Goal: Task Accomplishment & Management: Complete application form

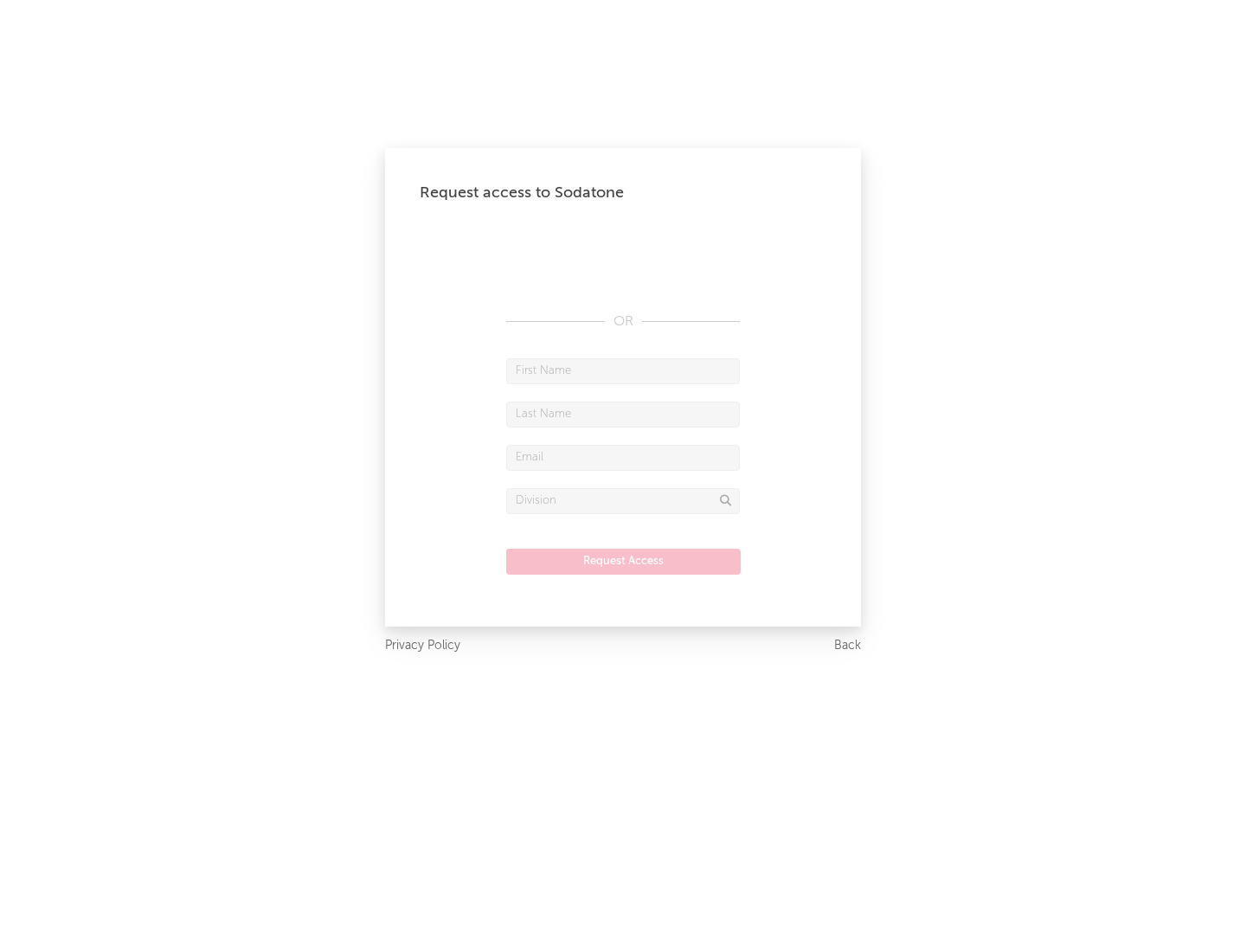
click at [623, 370] on input "text" at bounding box center [623, 371] width 234 height 26
type input "[PERSON_NAME]"
click at [623, 413] on input "text" at bounding box center [623, 414] width 234 height 26
type input "[PERSON_NAME]"
click at [623, 457] on input "text" at bounding box center [623, 458] width 234 height 26
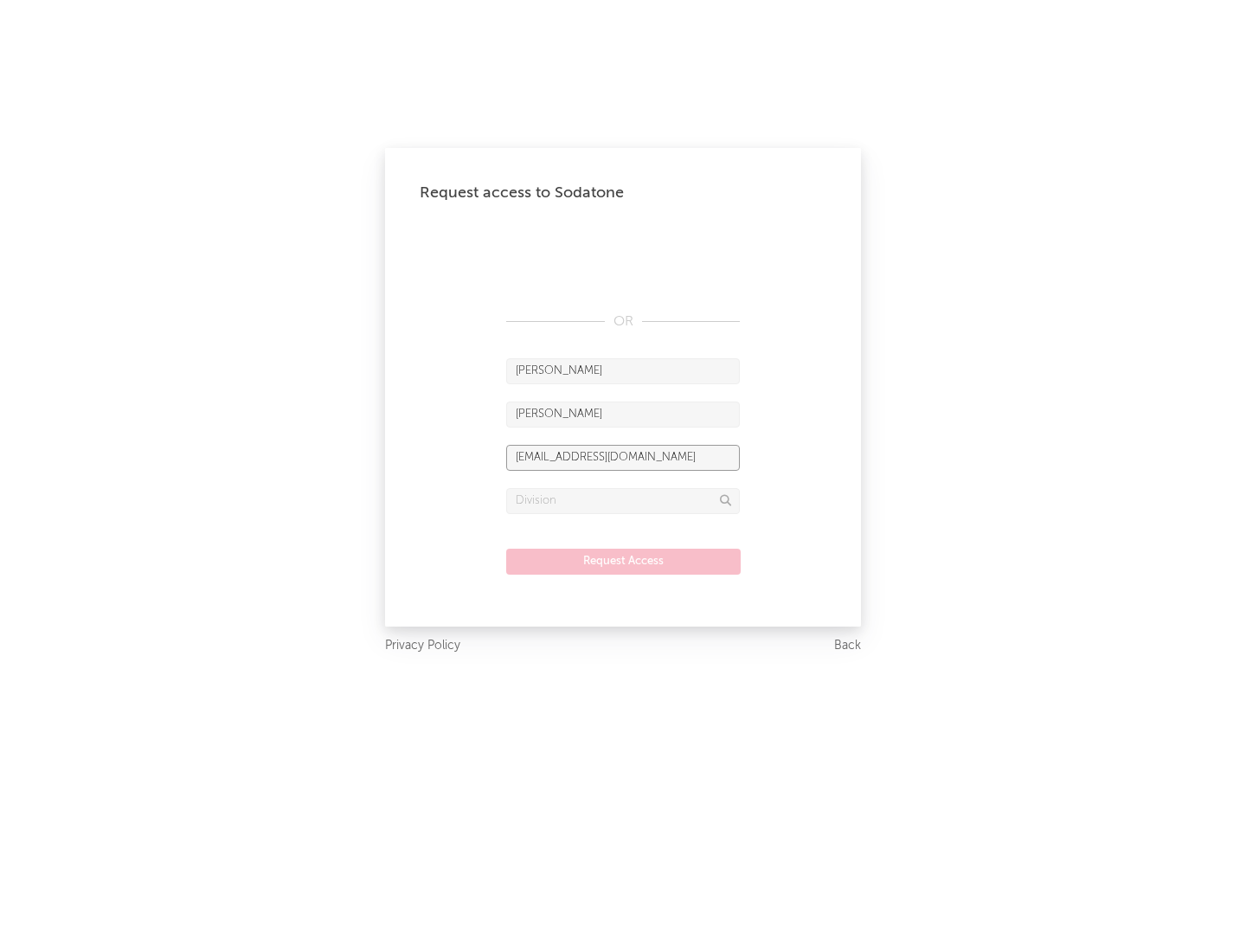
type input "[EMAIL_ADDRESS][DOMAIN_NAME]"
click at [623, 500] on input "text" at bounding box center [623, 501] width 234 height 26
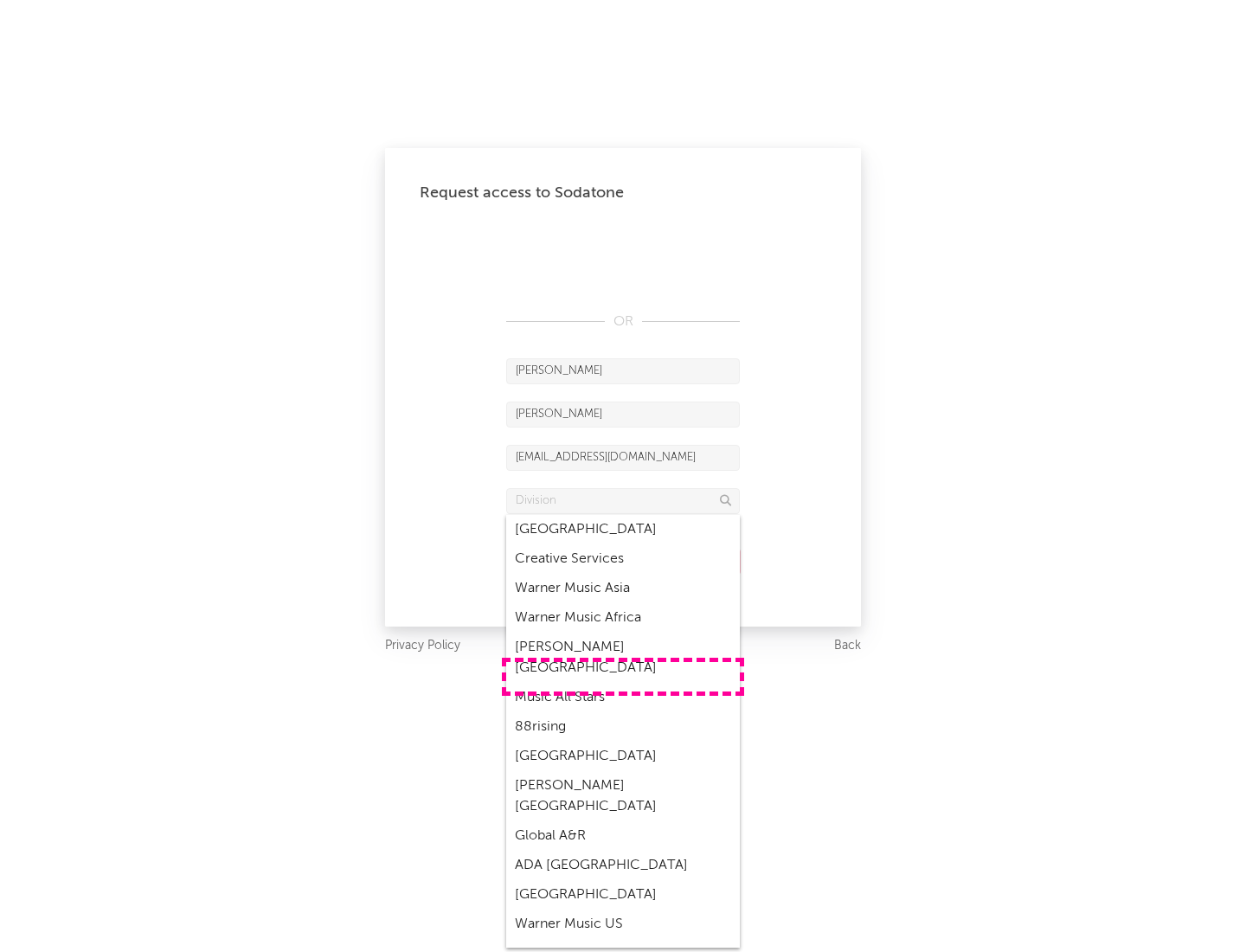
click at [623, 683] on div "Music All Stars" at bounding box center [623, 697] width 234 height 30
type input "Music All Stars"
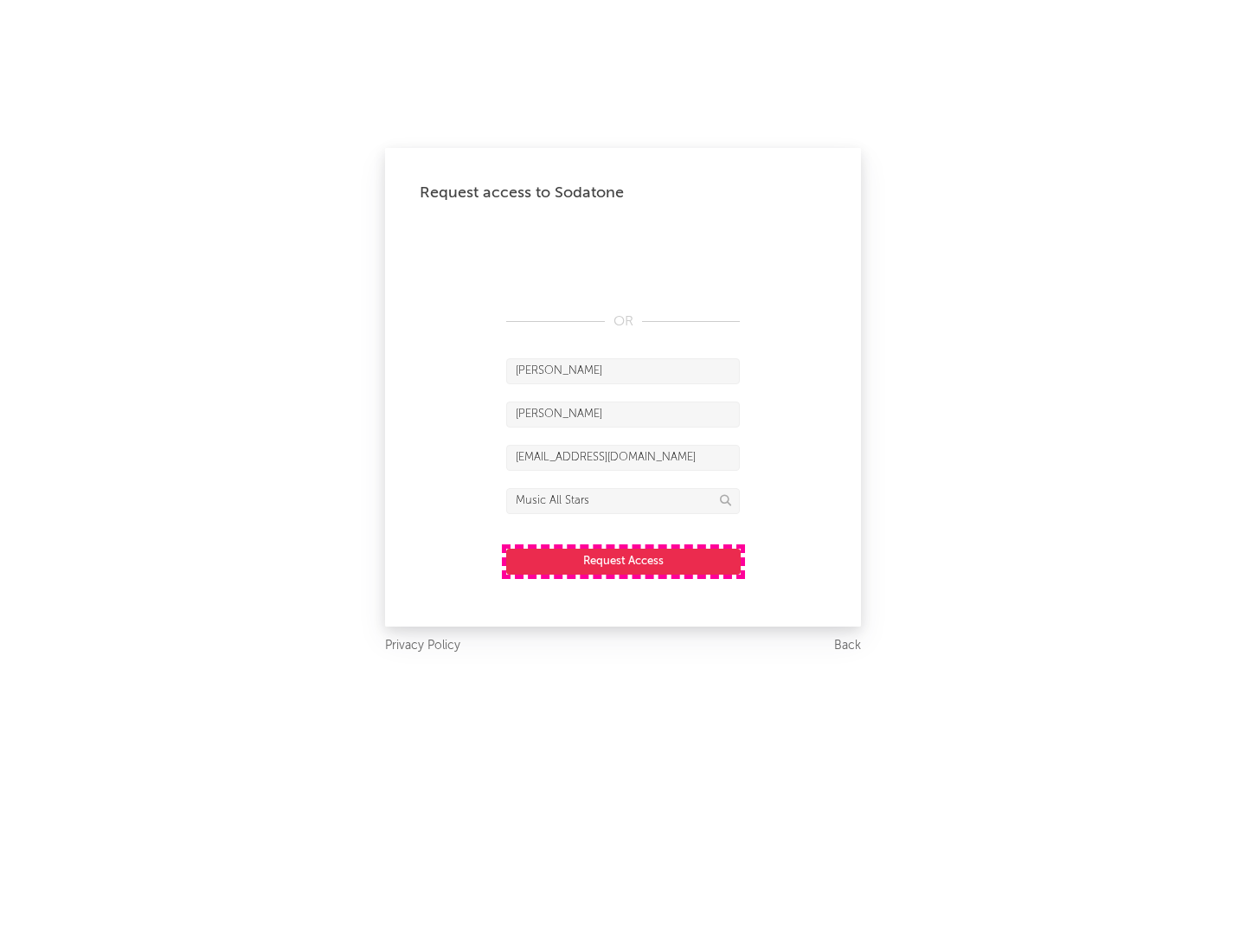
click at [623, 561] on button "Request Access" at bounding box center [624, 562] width 235 height 26
